Goal: Information Seeking & Learning: Compare options

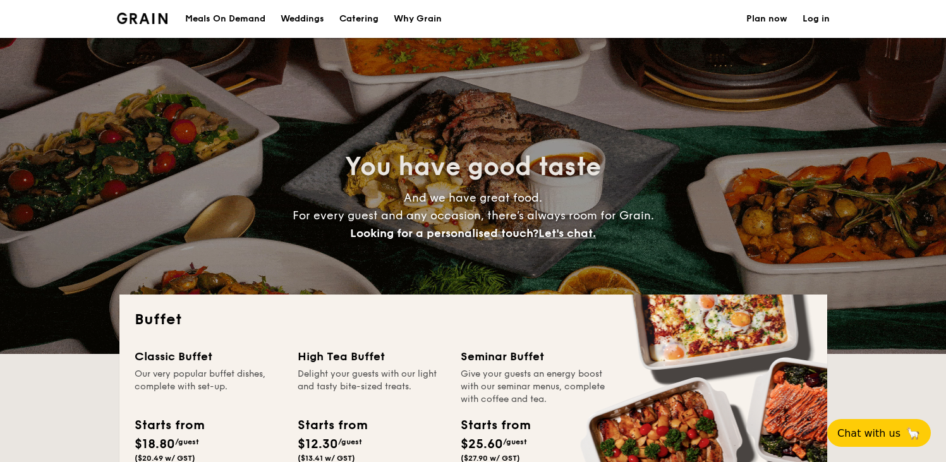
select select
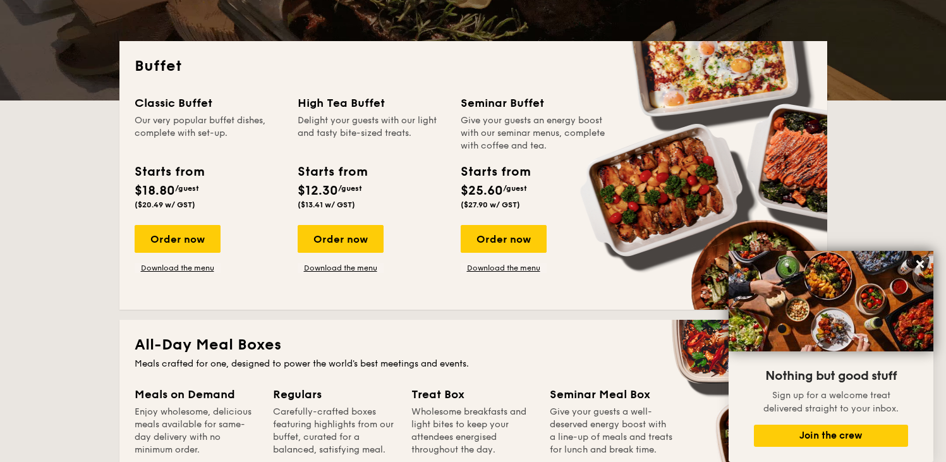
scroll to position [257, 0]
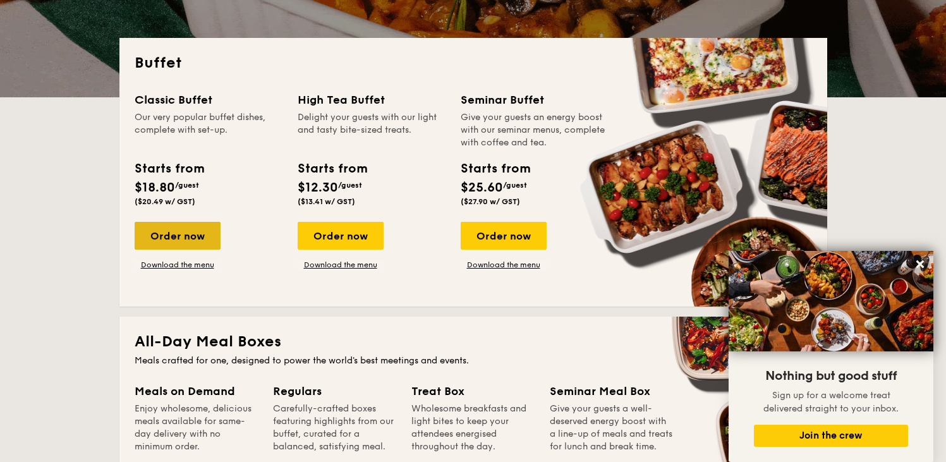
click at [181, 250] on div "Order now" at bounding box center [178, 236] width 86 height 28
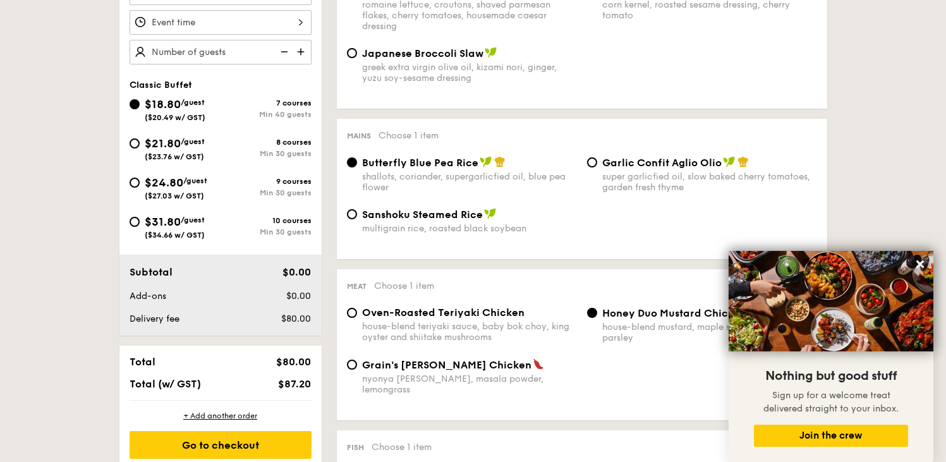
scroll to position [449, 0]
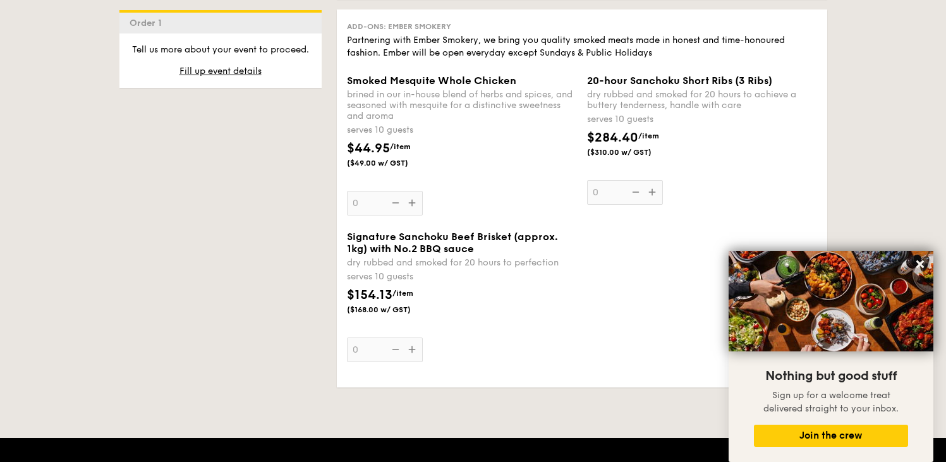
select select
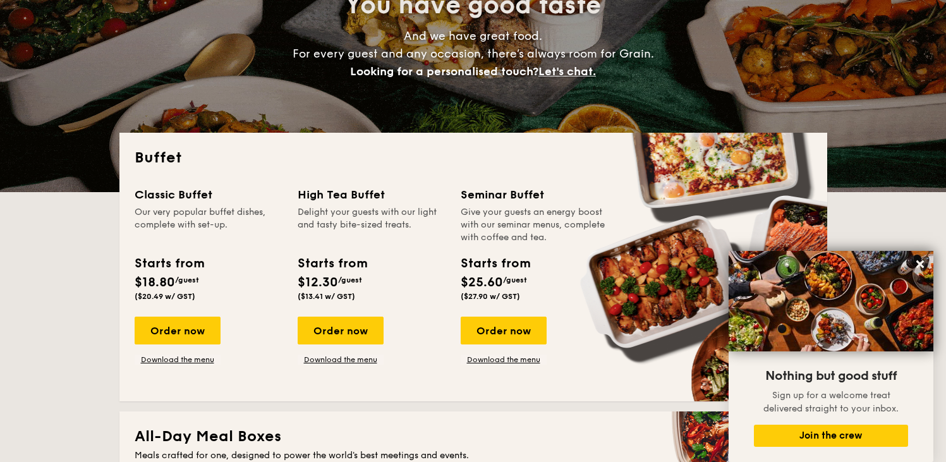
scroll to position [278, 0]
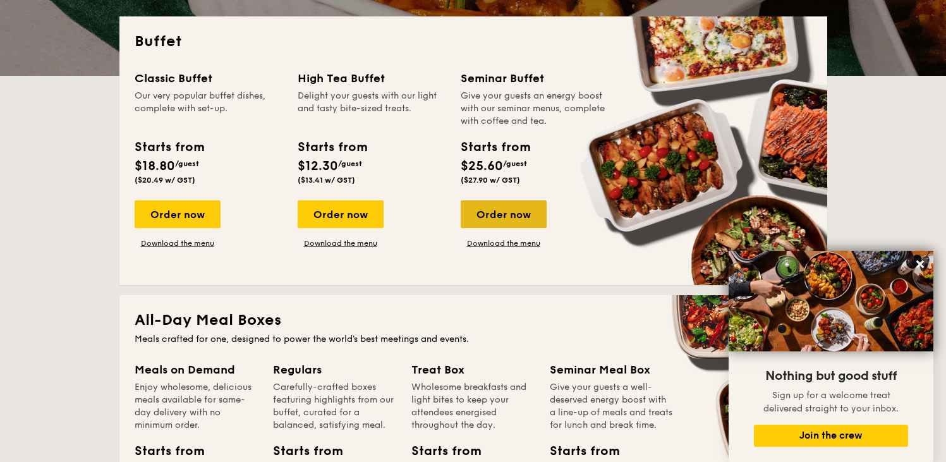
click at [505, 207] on div "Order now" at bounding box center [504, 214] width 86 height 28
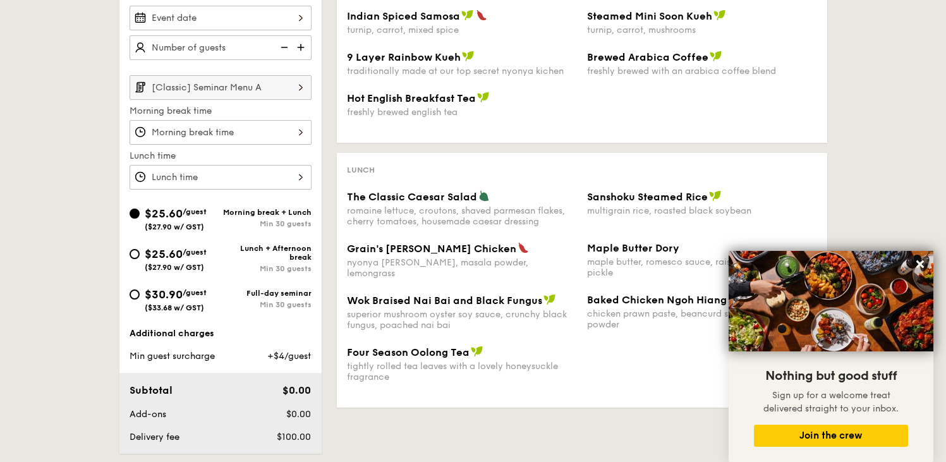
scroll to position [369, 0]
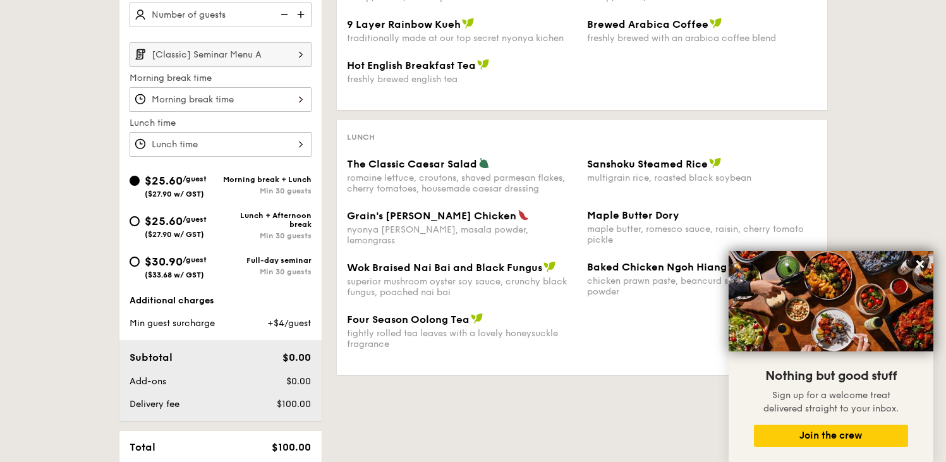
select select
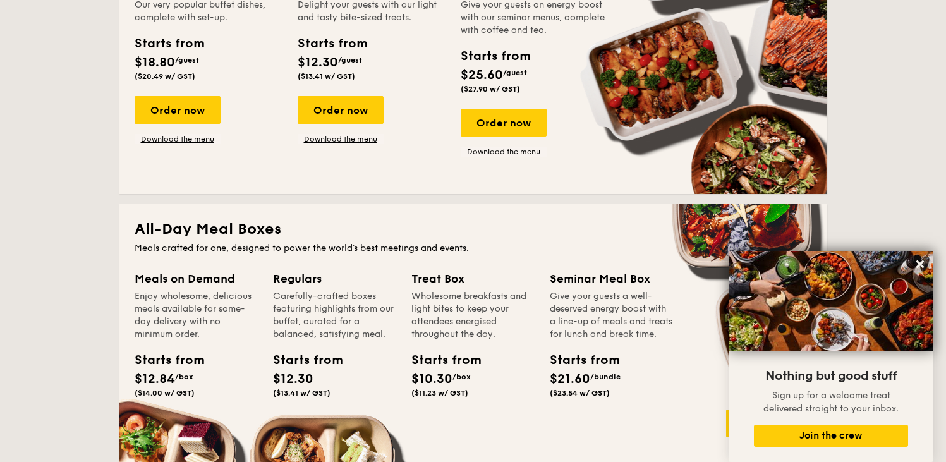
scroll to position [278, 0]
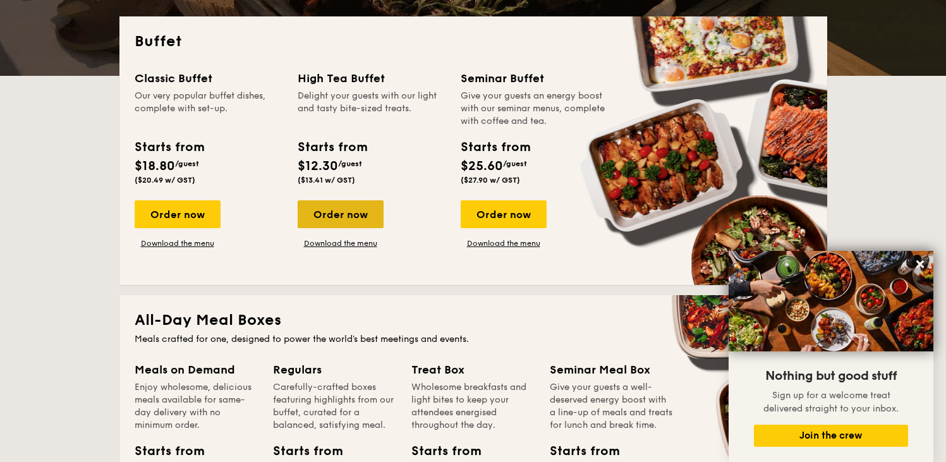
click at [373, 210] on div "Order now" at bounding box center [341, 214] width 86 height 28
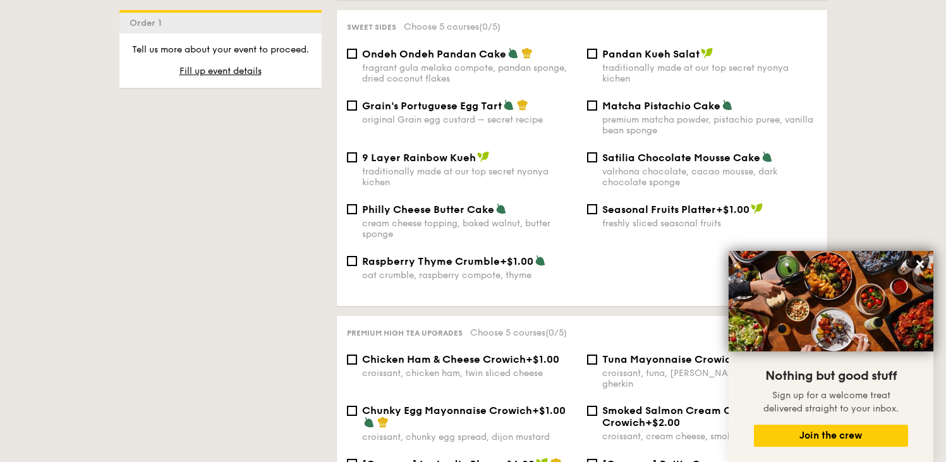
scroll to position [1391, 0]
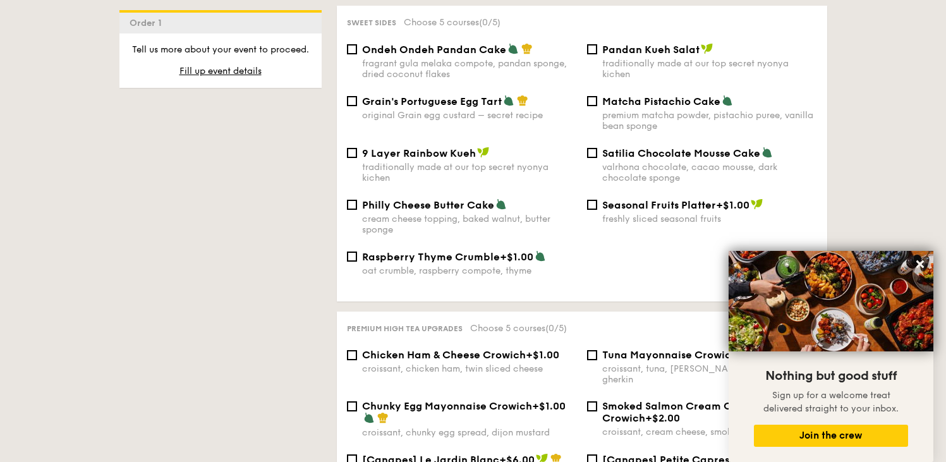
select select
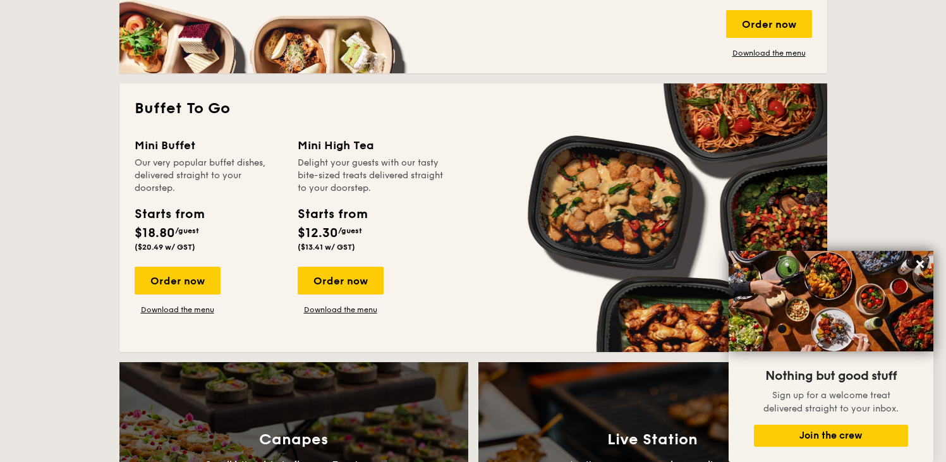
scroll to position [799, 0]
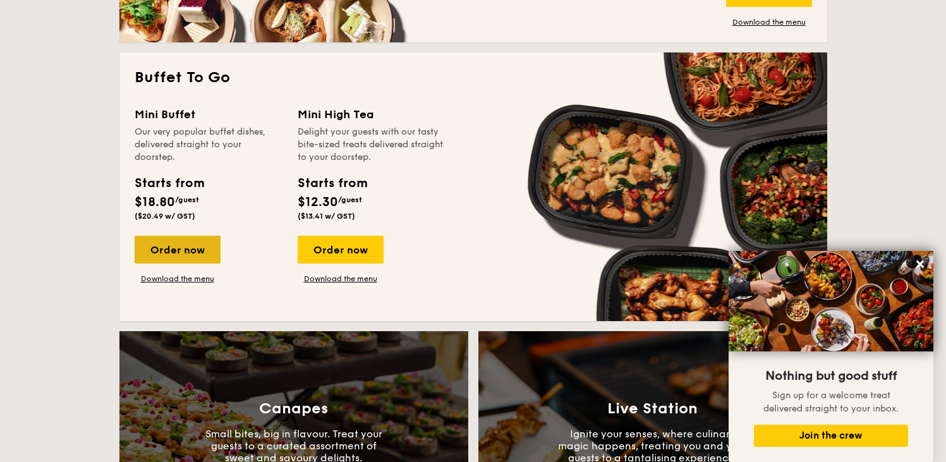
click at [177, 246] on div "Order now" at bounding box center [178, 250] width 86 height 28
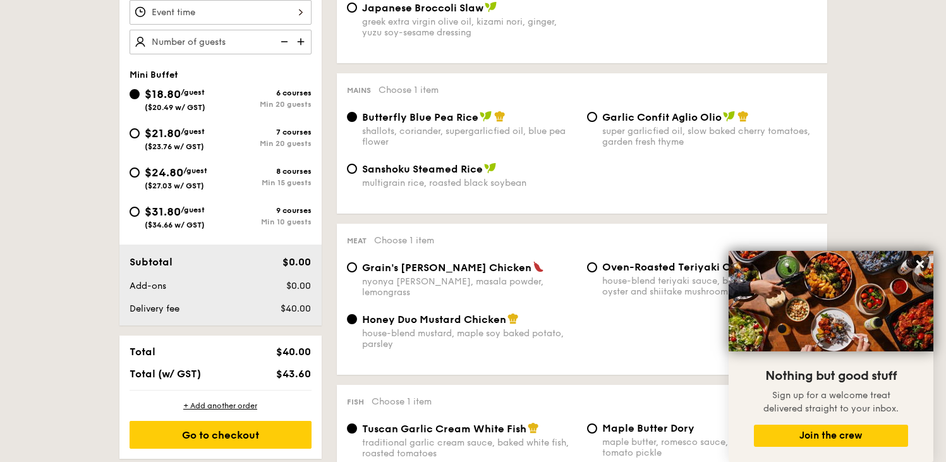
scroll to position [303, 0]
